Goal: Information Seeking & Learning: Learn about a topic

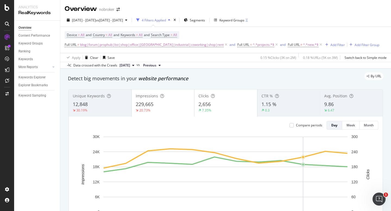
scroll to position [10, 0]
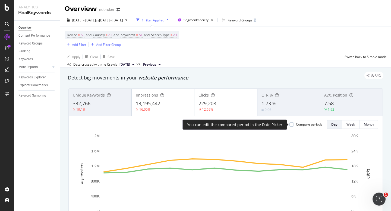
click at [297, 124] on div "Compare periods" at bounding box center [309, 124] width 26 height 5
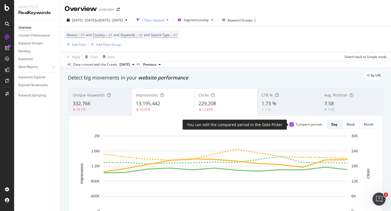
click at [291, 125] on icon at bounding box center [292, 124] width 2 height 3
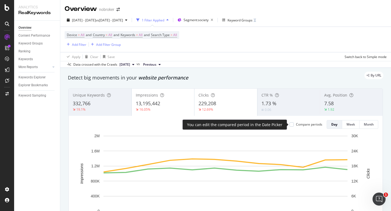
click at [291, 125] on div at bounding box center [291, 124] width 4 height 4
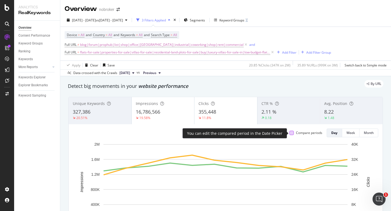
click at [291, 134] on div at bounding box center [291, 133] width 4 height 4
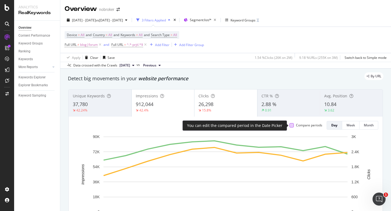
click at [292, 127] on div at bounding box center [291, 125] width 4 height 4
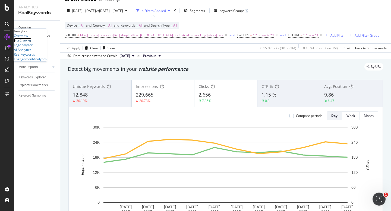
click at [31, 43] on div "SiteCrawler" at bounding box center [23, 40] width 18 height 5
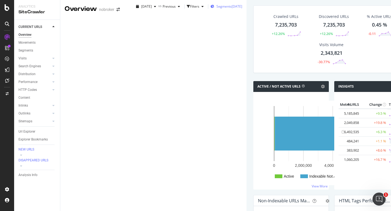
click at [216, 9] on span "Segments" at bounding box center [223, 6] width 15 height 5
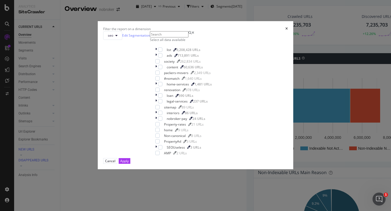
click at [285, 27] on icon "times" at bounding box center [286, 28] width 2 height 3
